Goal: Use online tool/utility: Utilize a website feature to perform a specific function

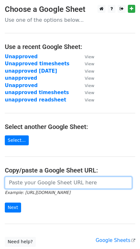
paste input "[URL][DOMAIN_NAME]"
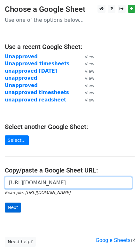
type input "[URL][DOMAIN_NAME]"
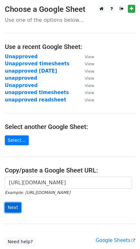
scroll to position [0, 0]
click at [10, 209] on input "Next" at bounding box center [13, 208] width 16 height 10
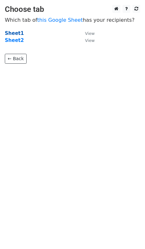
click at [10, 35] on strong "Sheet1" at bounding box center [14, 33] width 19 height 6
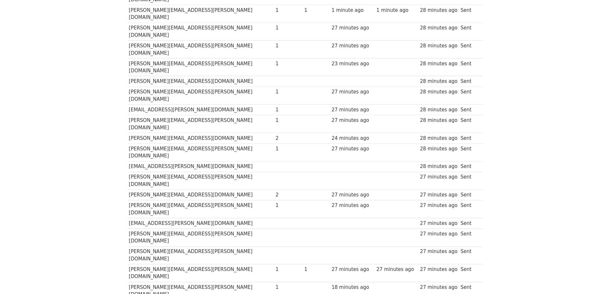
scroll to position [160, 0]
